Goal: Navigation & Orientation: Find specific page/section

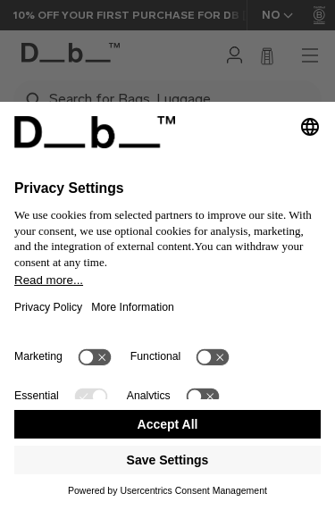
click at [262, 420] on button "Accept All" at bounding box center [167, 424] width 307 height 29
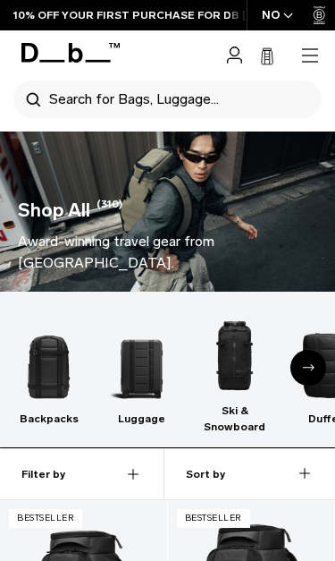
scroll to position [46, 0]
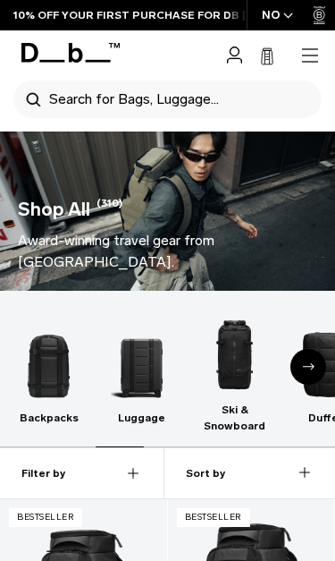
click at [315, 352] on div "Next slide" at bounding box center [309, 367] width 36 height 36
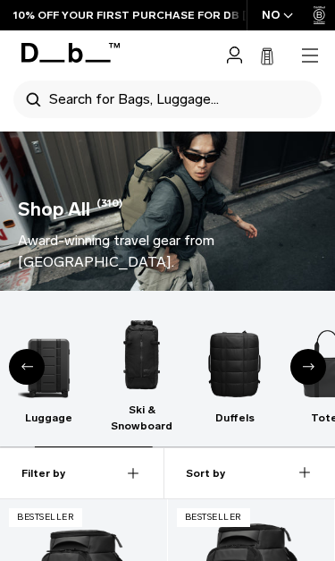
click at [313, 349] on div "Next slide" at bounding box center [309, 367] width 36 height 36
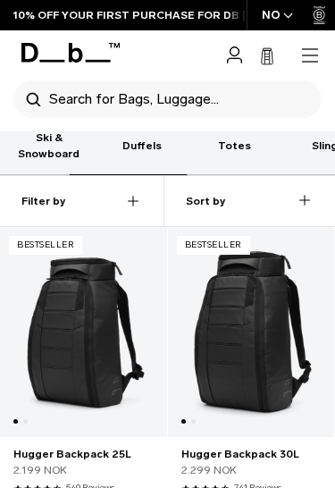
scroll to position [0, 0]
